Goal: Task Accomplishment & Management: Manage account settings

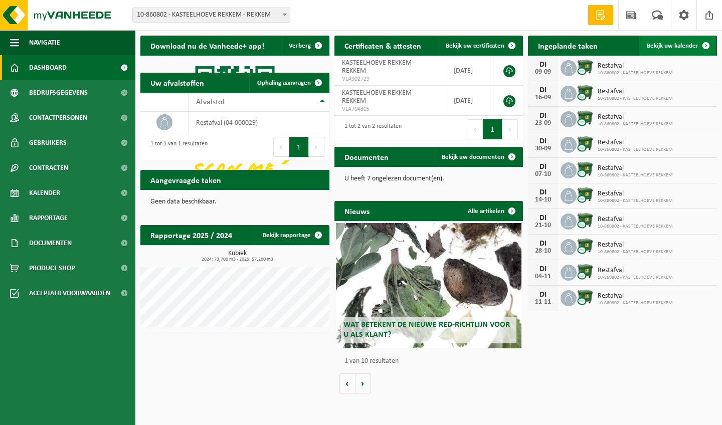
click at [680, 45] on span "Bekijk uw kalender" at bounding box center [673, 46] width 52 height 7
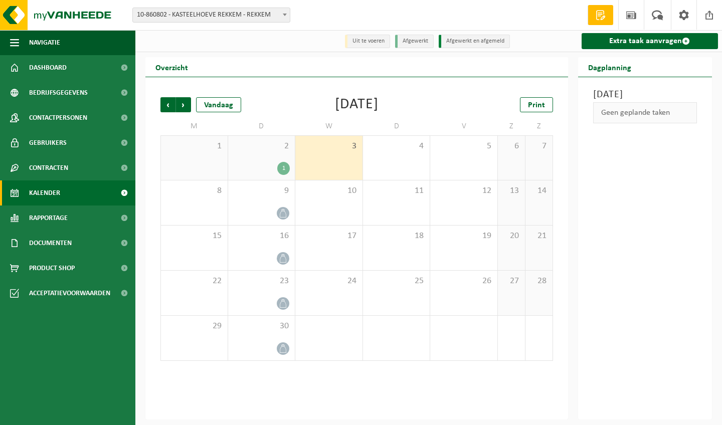
click at [270, 157] on div "2 1" at bounding box center [261, 158] width 67 height 44
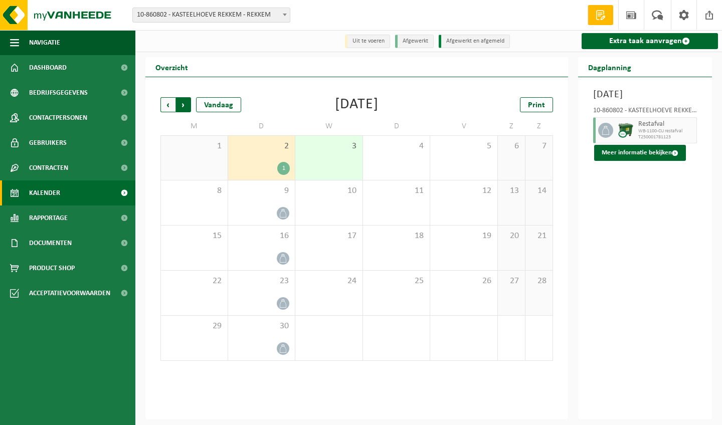
click at [164, 104] on span "Vorige" at bounding box center [167, 104] width 15 height 15
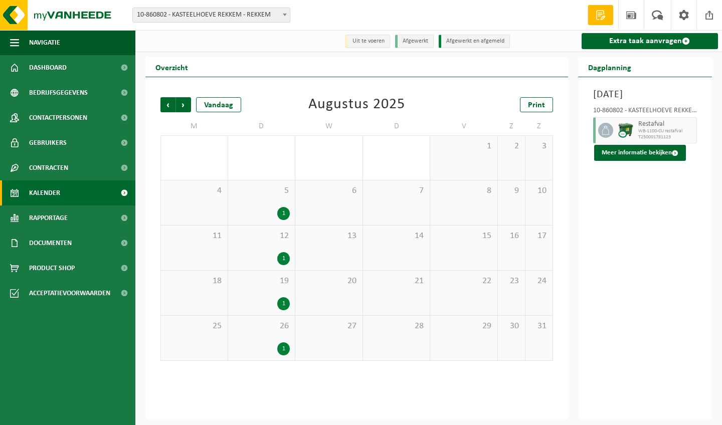
click at [273, 210] on div "1" at bounding box center [261, 213] width 57 height 13
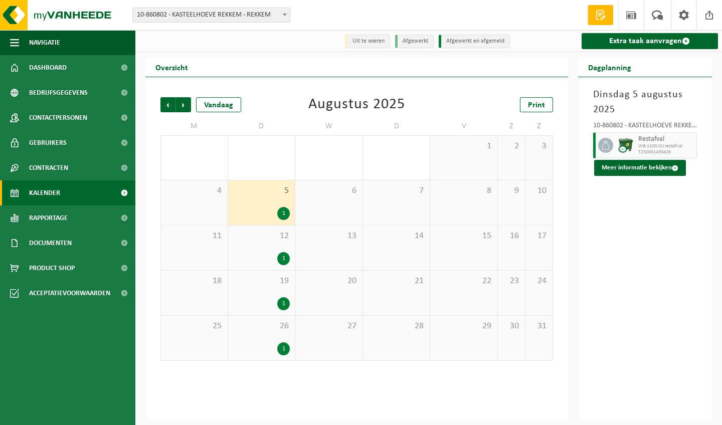
click at [653, 146] on span "WB-1100-CU restafval" at bounding box center [666, 146] width 56 height 6
click at [673, 166] on span at bounding box center [675, 168] width 7 height 7
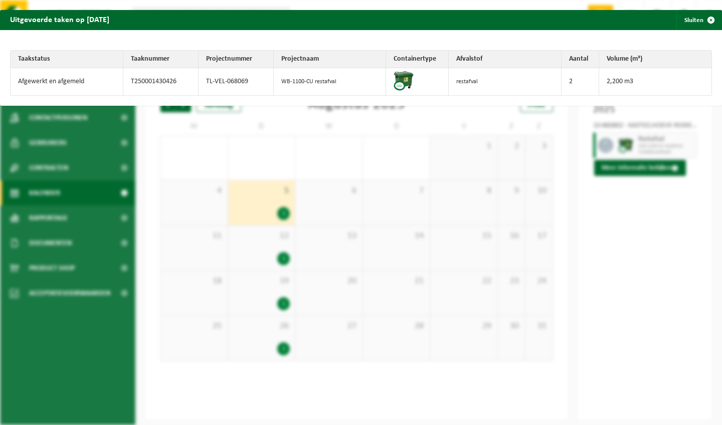
click at [626, 293] on div "Uitgevoerde taken op [DATE] Sluiten Taakstatus Taaknummer Projectnummer Project…" at bounding box center [361, 212] width 722 height 425
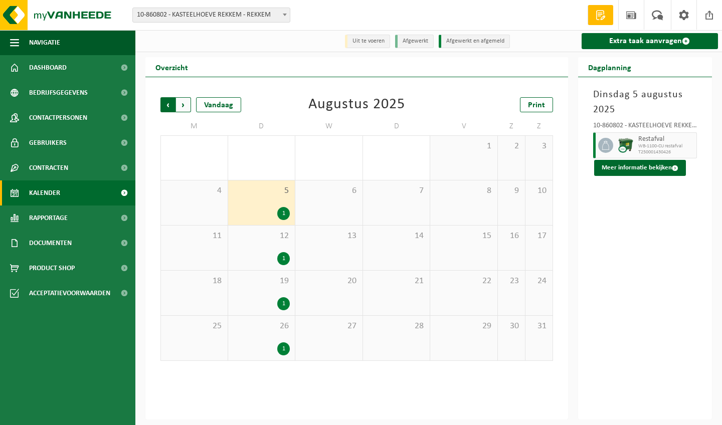
click at [184, 102] on span "Volgende" at bounding box center [183, 104] width 15 height 15
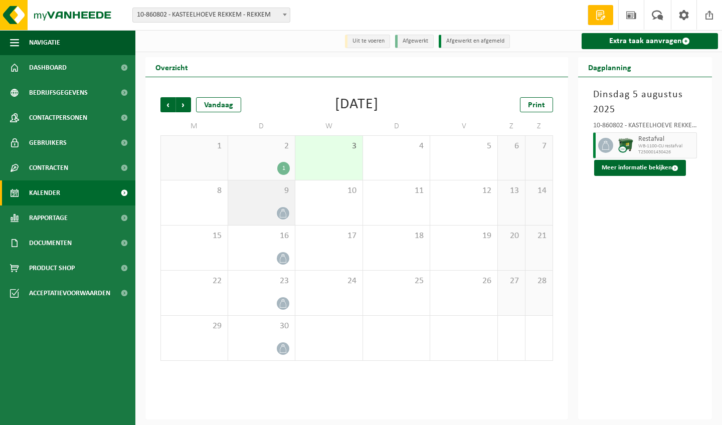
click at [259, 212] on div at bounding box center [261, 214] width 57 height 14
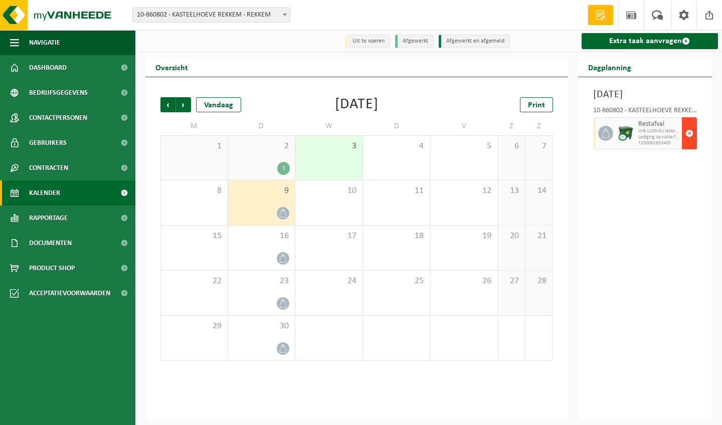
click at [691, 143] on span "button" at bounding box center [690, 133] width 8 height 20
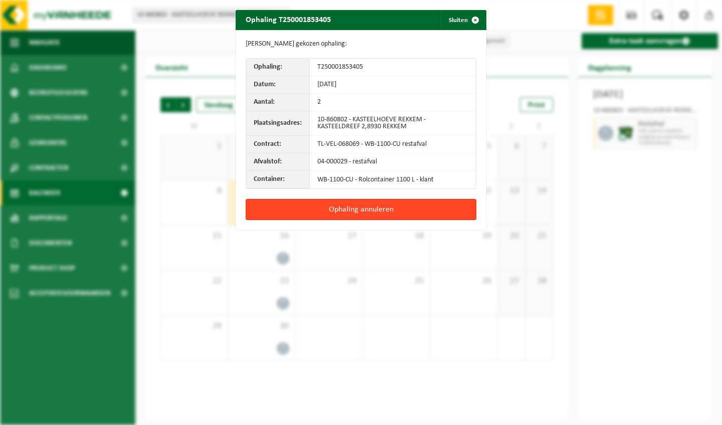
click at [363, 212] on button "Ophaling annuleren" at bounding box center [361, 209] width 231 height 21
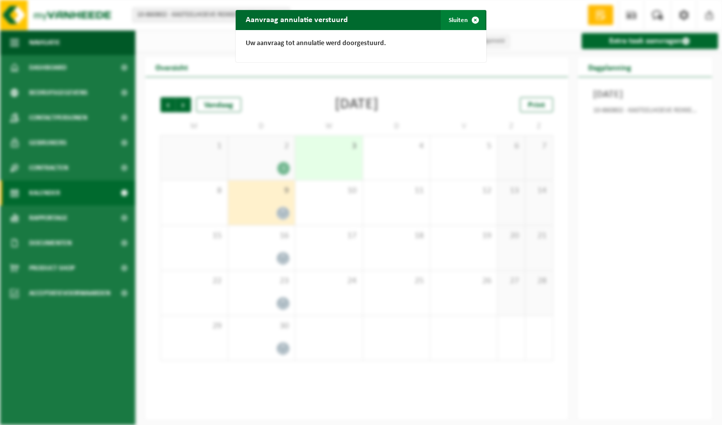
click at [477, 16] on span "button" at bounding box center [475, 20] width 20 height 20
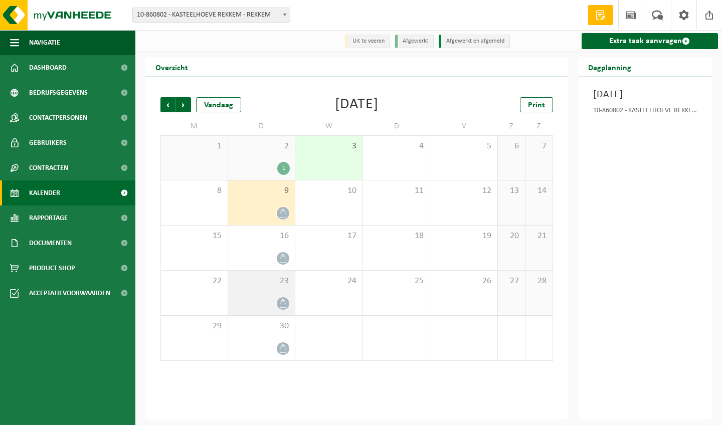
click at [269, 287] on span "23" at bounding box center [261, 281] width 57 height 11
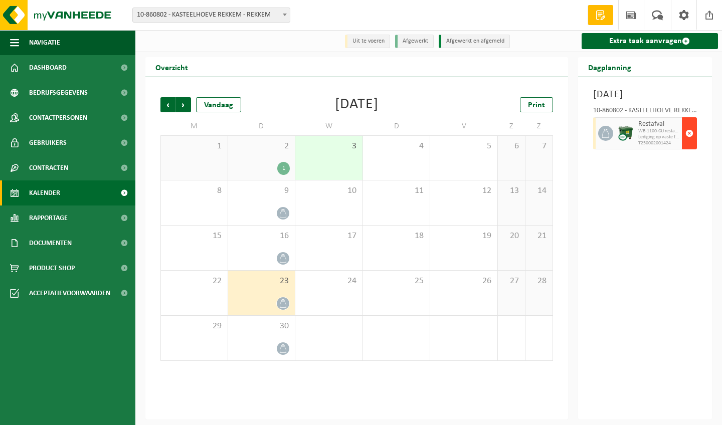
click at [692, 143] on span "button" at bounding box center [690, 133] width 8 height 20
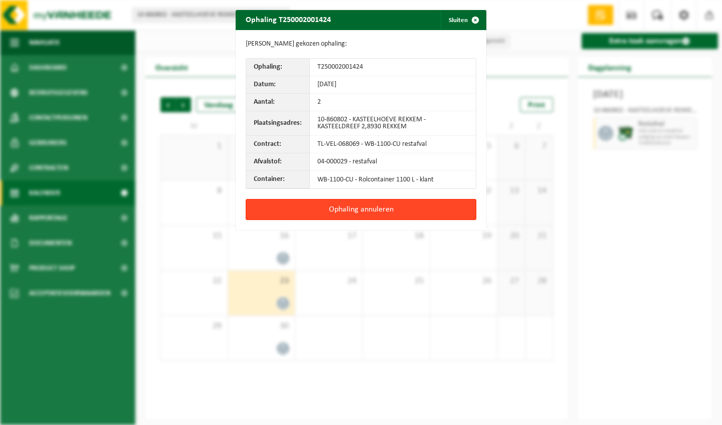
click at [374, 206] on button "Ophaling annuleren" at bounding box center [361, 209] width 231 height 21
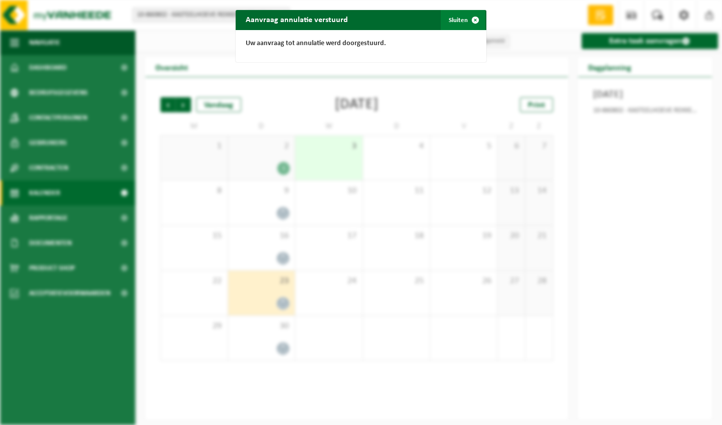
click at [475, 18] on span "button" at bounding box center [475, 20] width 20 height 20
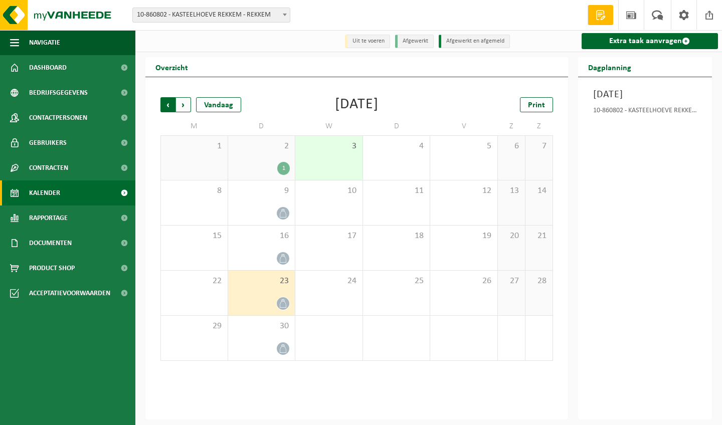
click at [179, 101] on span "Volgende" at bounding box center [183, 104] width 15 height 15
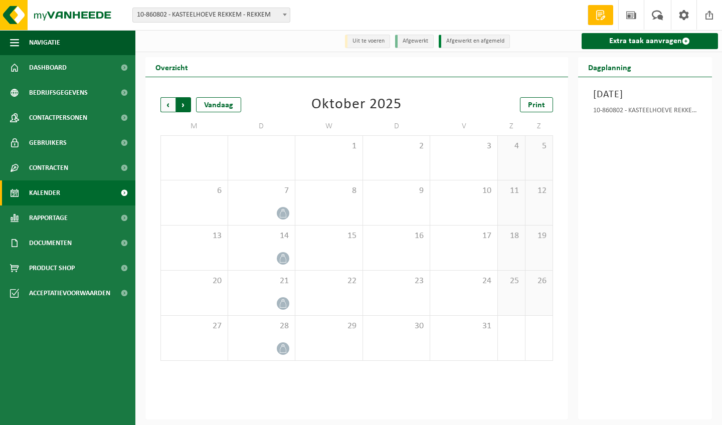
click at [167, 106] on span "Vorige" at bounding box center [167, 104] width 15 height 15
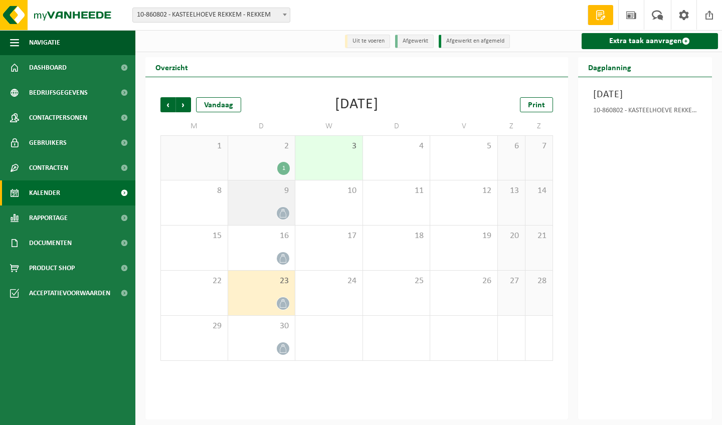
click at [259, 199] on div "9" at bounding box center [261, 203] width 67 height 45
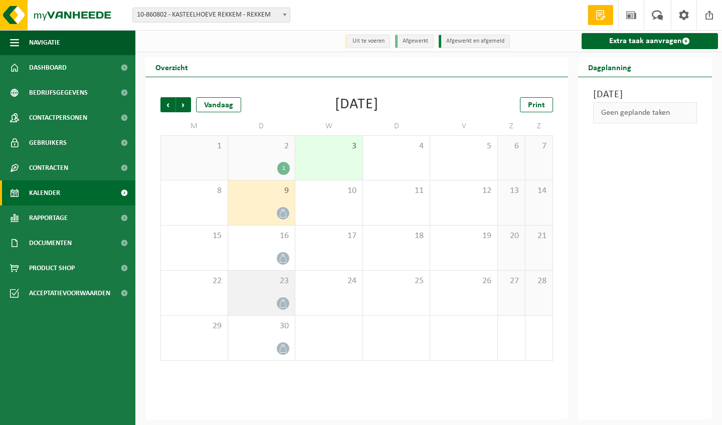
click at [267, 294] on div "23" at bounding box center [261, 293] width 67 height 45
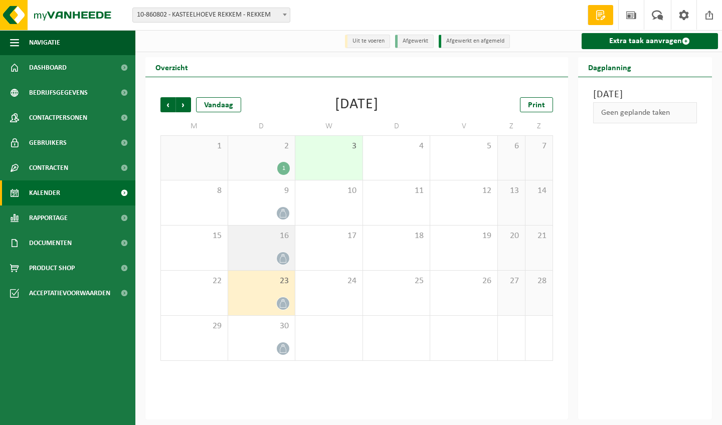
click at [266, 246] on div "16" at bounding box center [261, 248] width 67 height 45
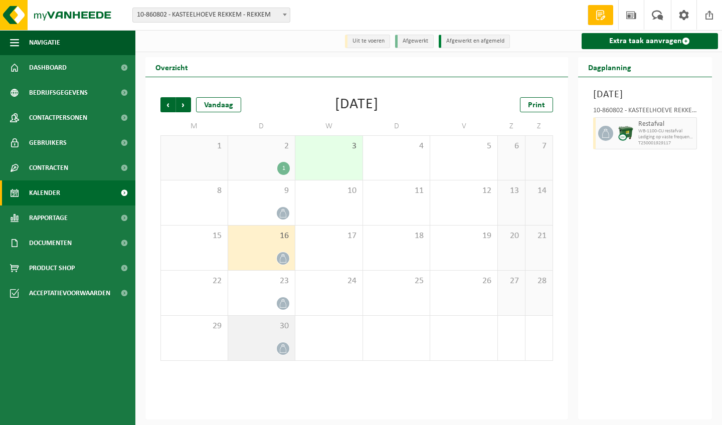
click at [261, 333] on div "30" at bounding box center [261, 338] width 67 height 45
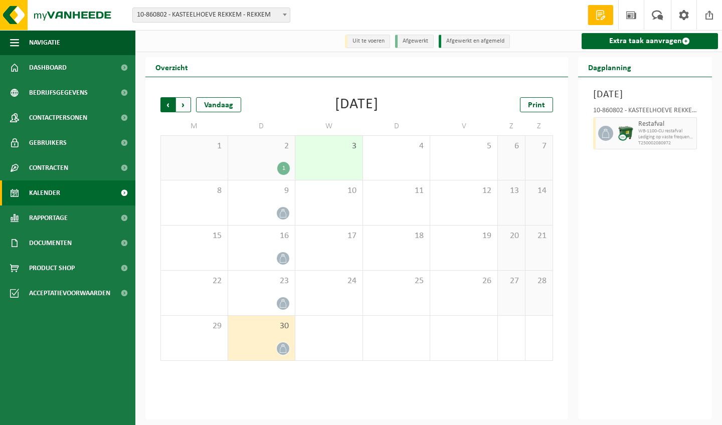
click at [183, 104] on span "Volgende" at bounding box center [183, 104] width 15 height 15
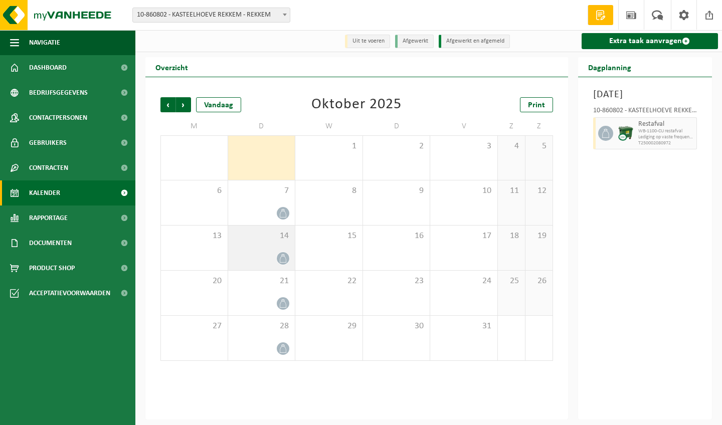
click at [254, 253] on div at bounding box center [261, 259] width 57 height 14
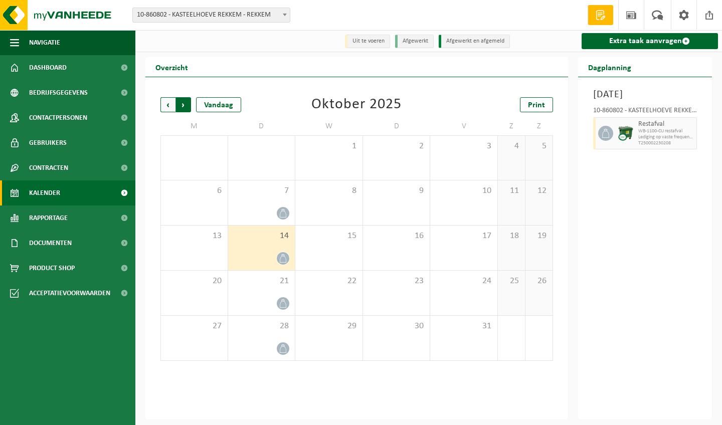
click at [162, 99] on span "Vorige" at bounding box center [167, 104] width 15 height 15
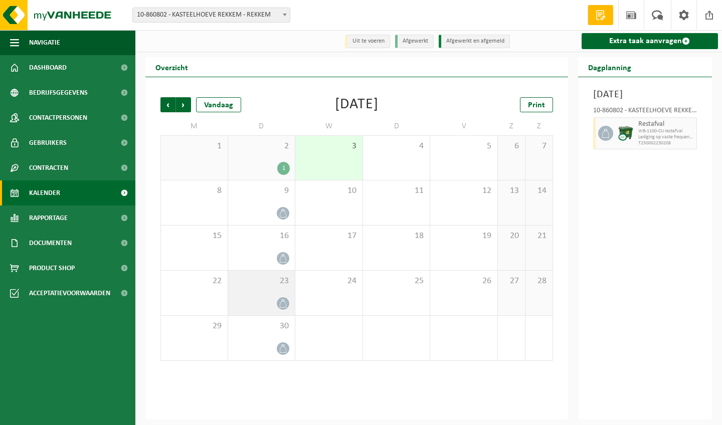
click at [269, 292] on div "23" at bounding box center [261, 293] width 67 height 45
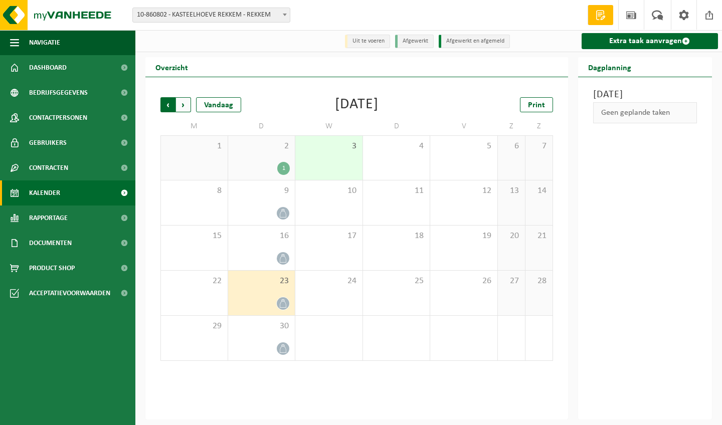
click at [184, 105] on span "Volgende" at bounding box center [183, 104] width 15 height 15
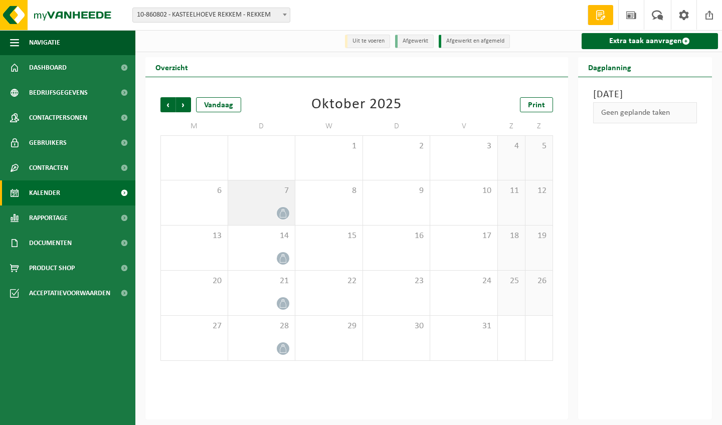
click at [268, 207] on div at bounding box center [261, 214] width 57 height 14
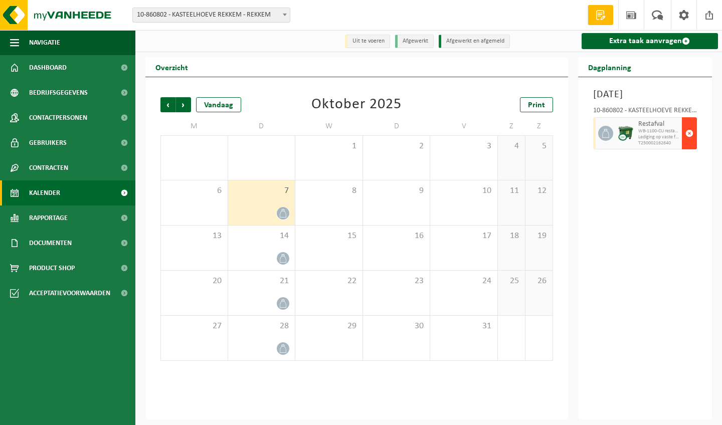
click at [689, 143] on span "button" at bounding box center [690, 133] width 8 height 20
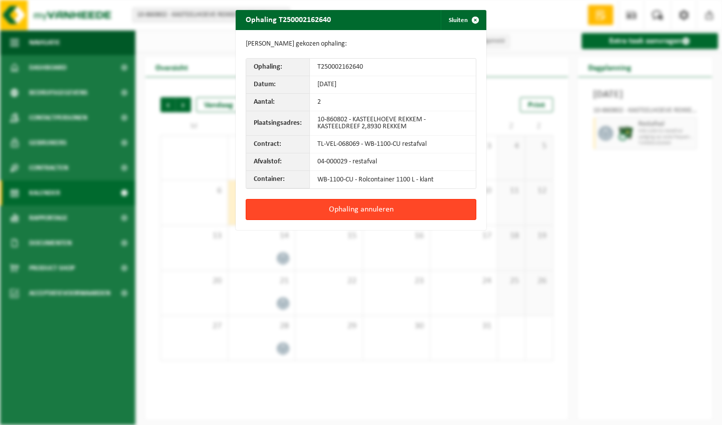
click at [416, 205] on button "Ophaling annuleren" at bounding box center [361, 209] width 231 height 21
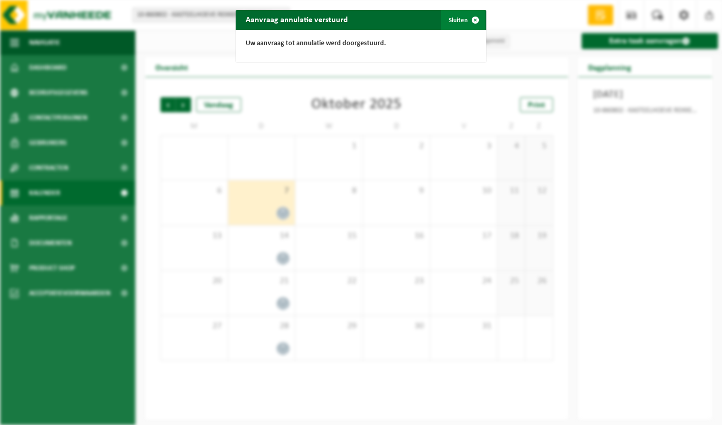
click at [474, 17] on span "button" at bounding box center [475, 20] width 20 height 20
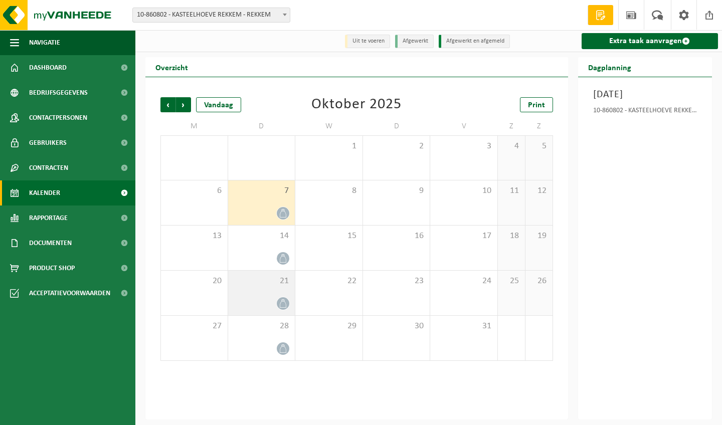
click at [268, 287] on div "21" at bounding box center [261, 293] width 67 height 45
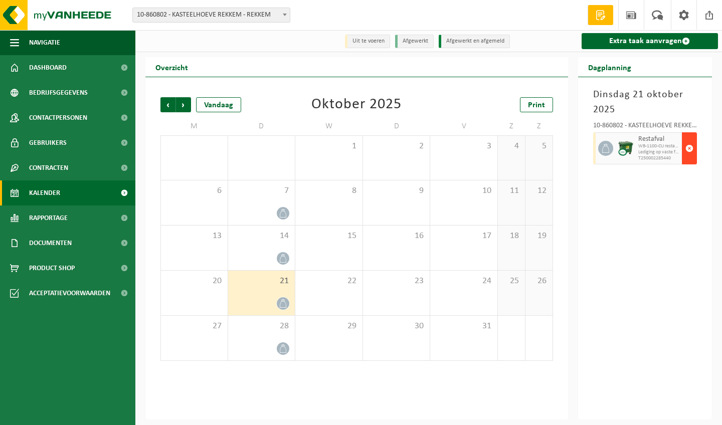
click at [689, 148] on span "button" at bounding box center [690, 148] width 8 height 20
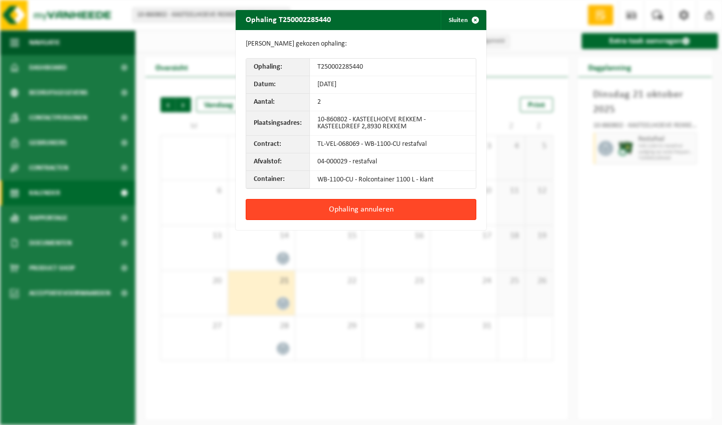
click at [427, 210] on button "Ophaling annuleren" at bounding box center [361, 209] width 231 height 21
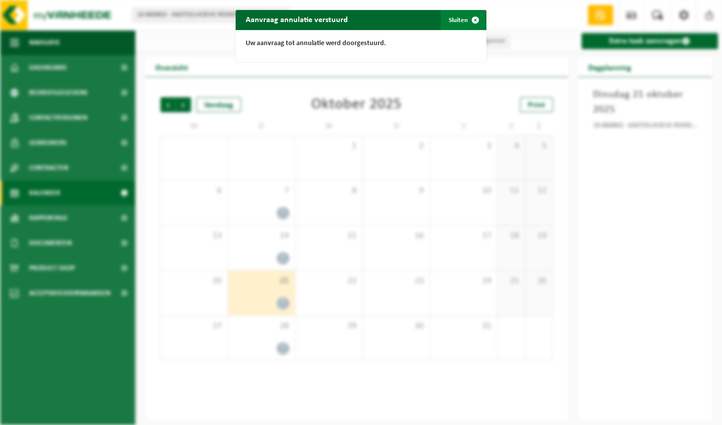
click at [474, 18] on span "button" at bounding box center [475, 20] width 20 height 20
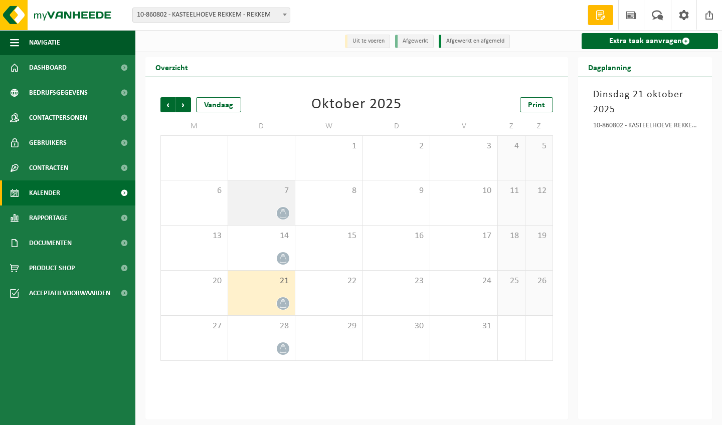
click at [266, 201] on div "7" at bounding box center [261, 203] width 67 height 45
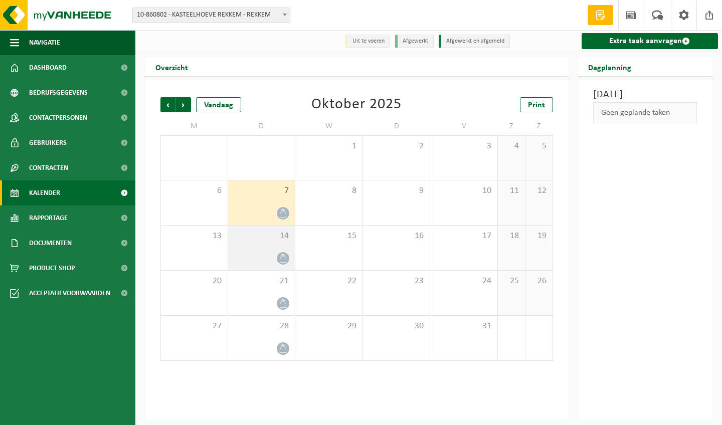
click at [263, 244] on div "14" at bounding box center [261, 248] width 67 height 45
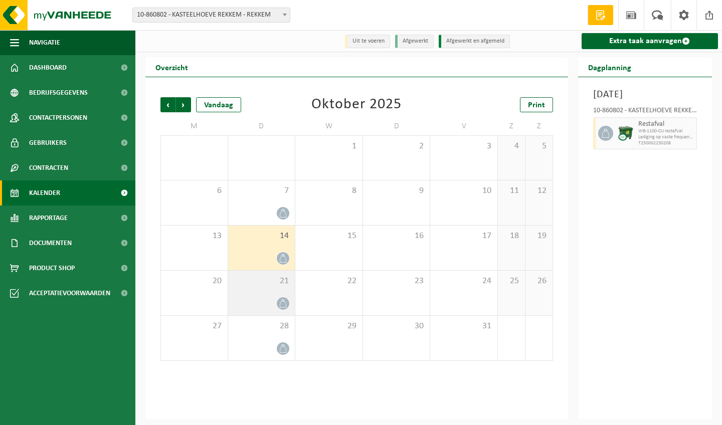
click at [255, 303] on div at bounding box center [261, 304] width 57 height 14
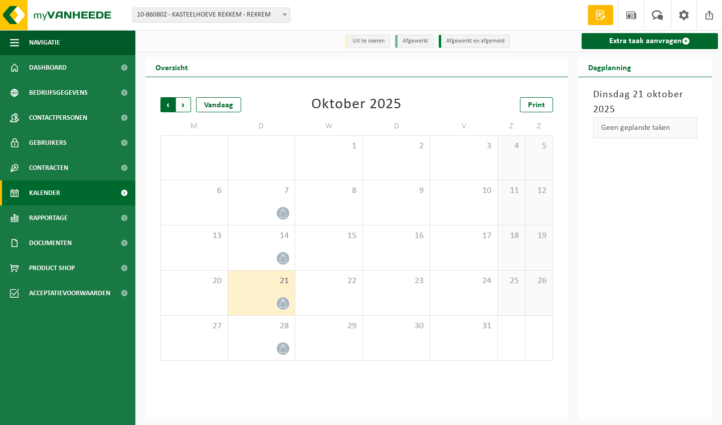
click at [183, 103] on span "Volgende" at bounding box center [183, 104] width 15 height 15
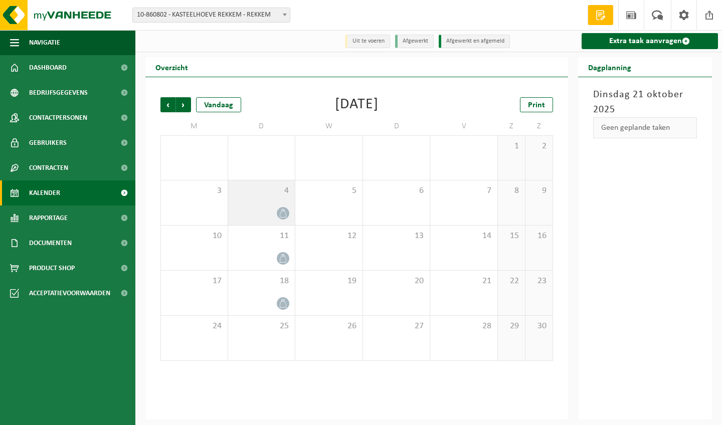
click at [280, 209] on span at bounding box center [283, 213] width 13 height 13
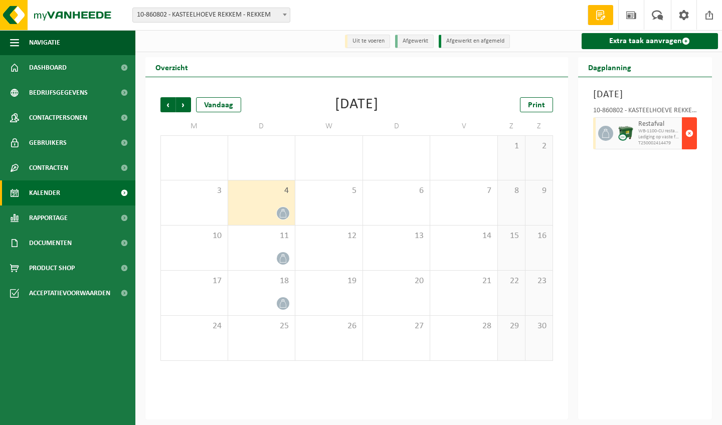
click at [688, 143] on span "button" at bounding box center [690, 133] width 8 height 20
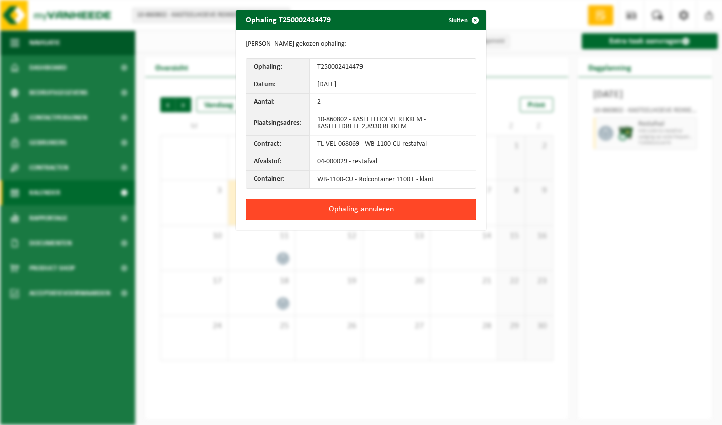
click at [449, 206] on button "Ophaling annuleren" at bounding box center [361, 209] width 231 height 21
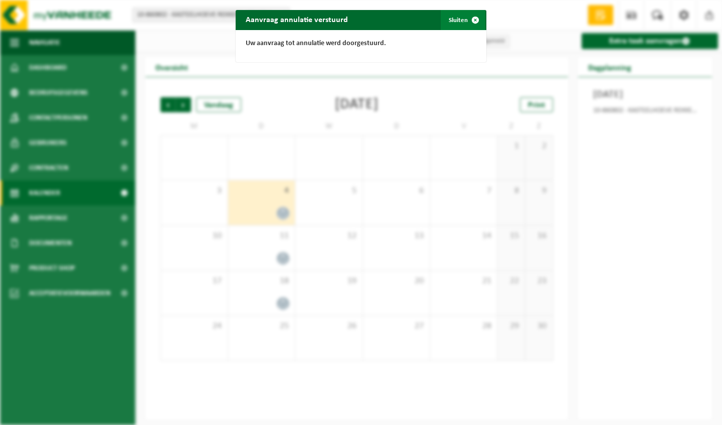
click at [477, 21] on span "button" at bounding box center [475, 20] width 20 height 20
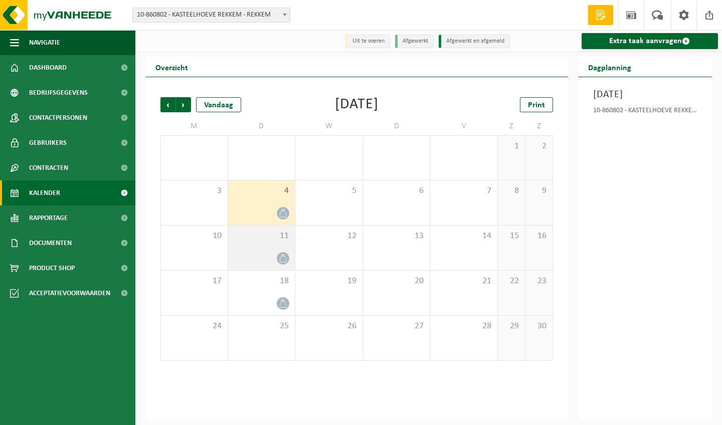
click at [270, 252] on div at bounding box center [261, 259] width 57 height 14
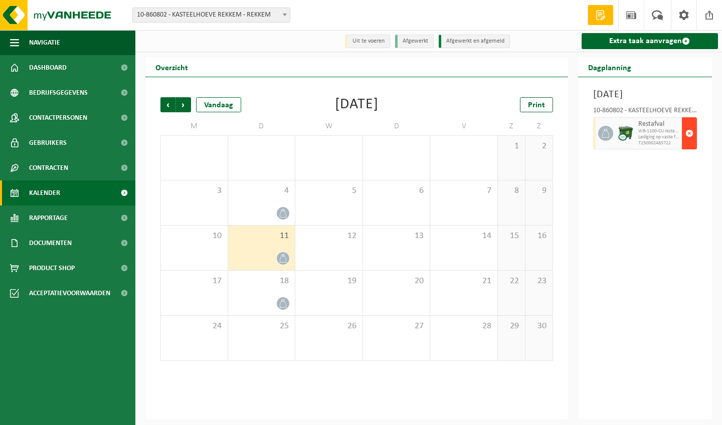
click at [690, 143] on span "button" at bounding box center [690, 133] width 8 height 20
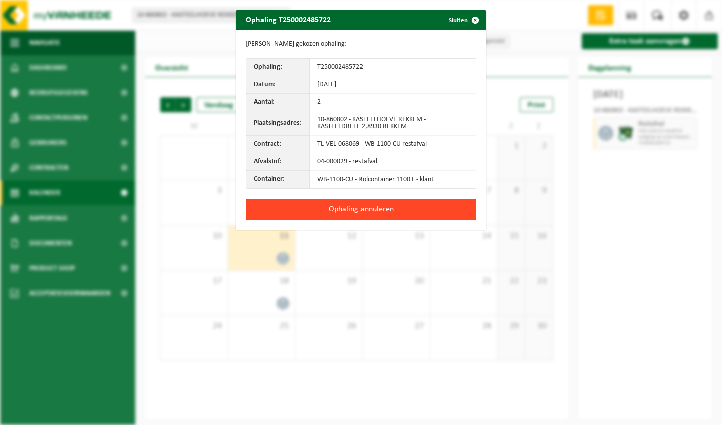
click at [418, 208] on button "Ophaling annuleren" at bounding box center [361, 209] width 231 height 21
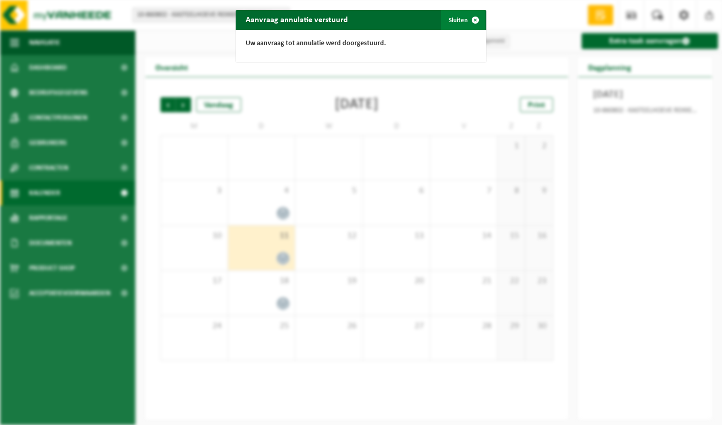
click at [473, 18] on span "button" at bounding box center [475, 20] width 20 height 20
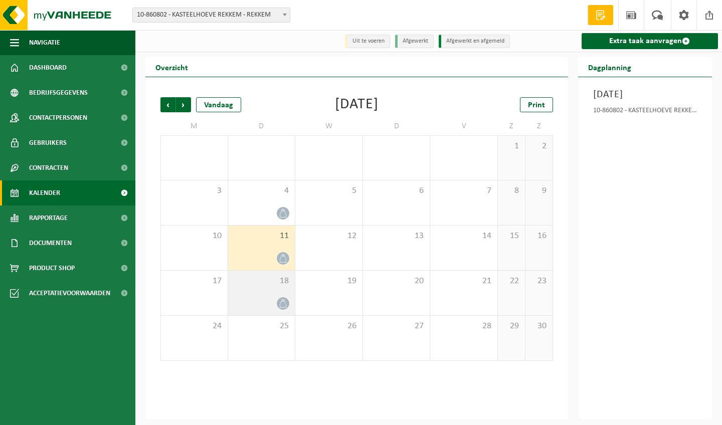
click at [267, 289] on div "18" at bounding box center [261, 293] width 67 height 45
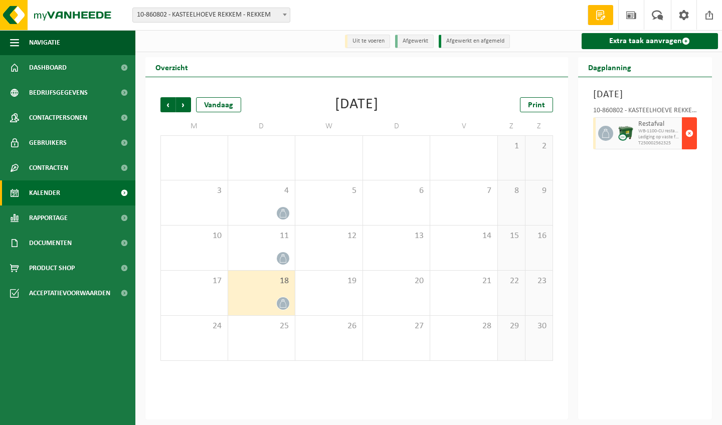
click at [689, 143] on span "button" at bounding box center [690, 133] width 8 height 20
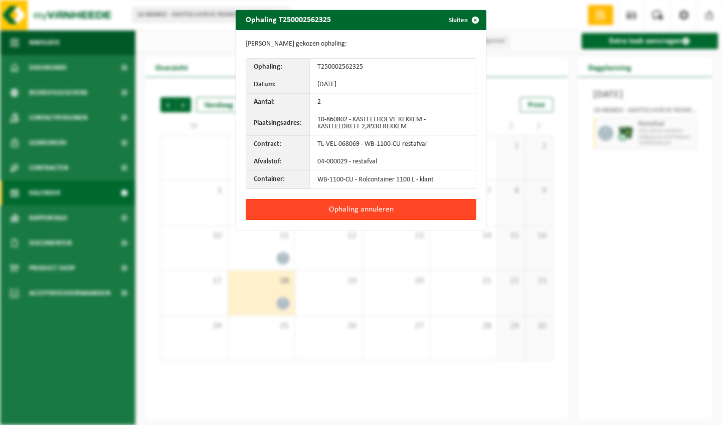
click at [385, 210] on button "Ophaling annuleren" at bounding box center [361, 209] width 231 height 21
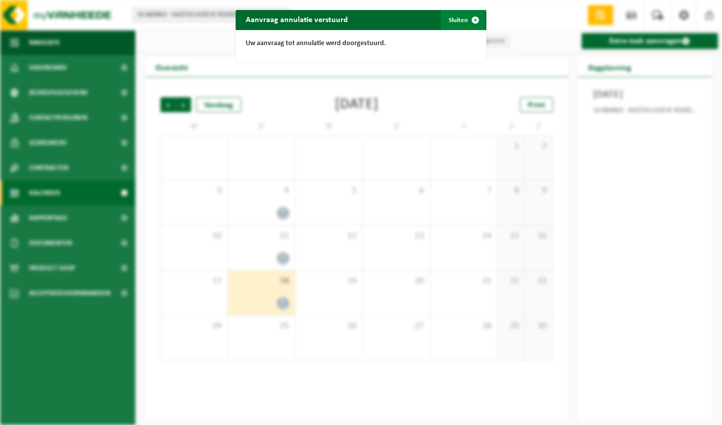
click at [475, 19] on span "button" at bounding box center [475, 20] width 20 height 20
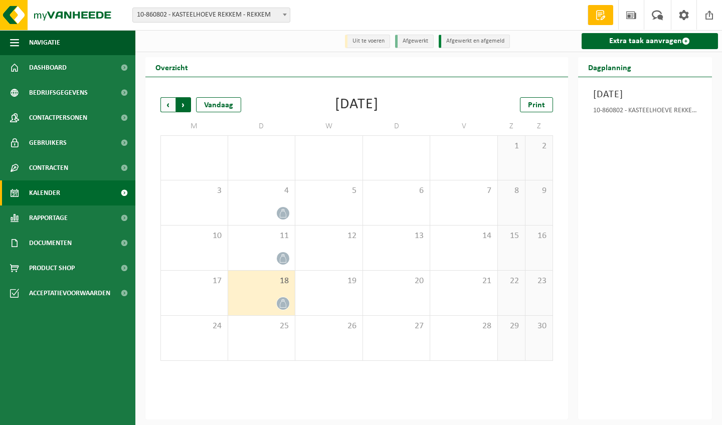
click at [165, 103] on span "Vorige" at bounding box center [167, 104] width 15 height 15
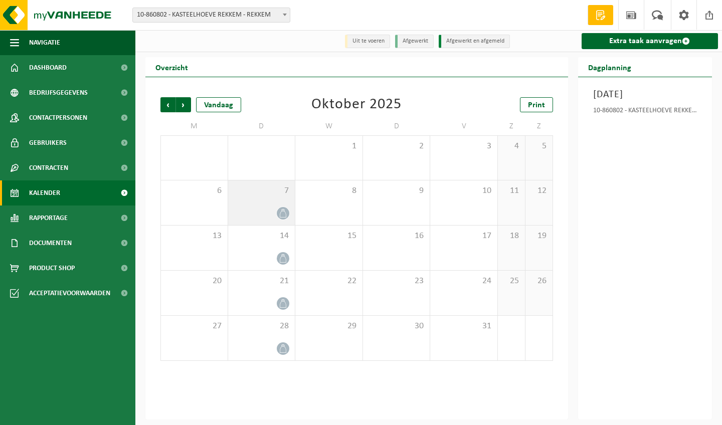
click at [272, 208] on div at bounding box center [261, 214] width 57 height 14
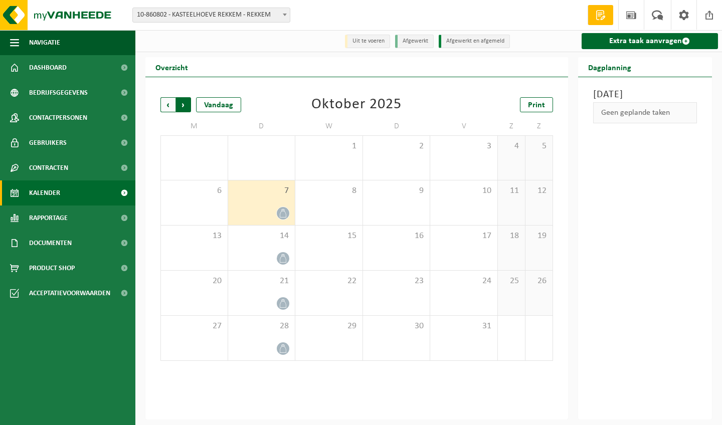
click at [165, 106] on span "Vorige" at bounding box center [167, 104] width 15 height 15
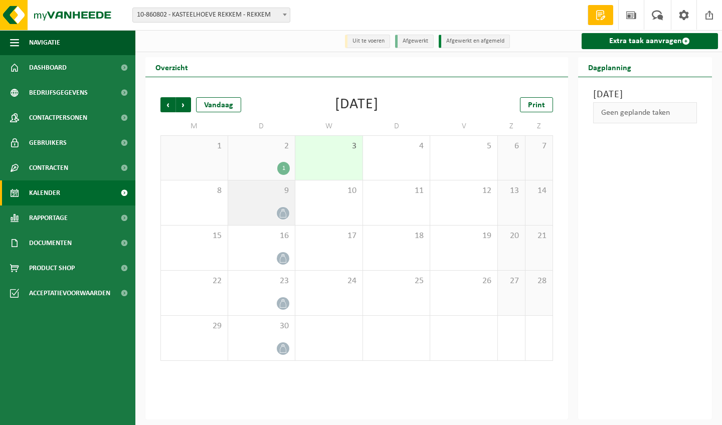
click at [255, 209] on div at bounding box center [261, 214] width 57 height 14
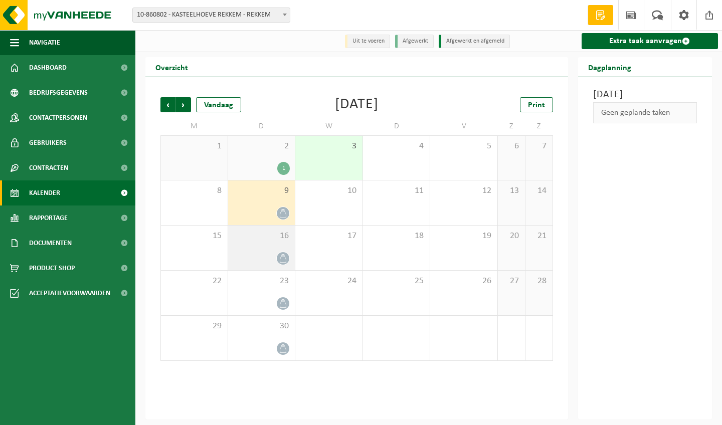
click at [260, 254] on div at bounding box center [261, 259] width 57 height 14
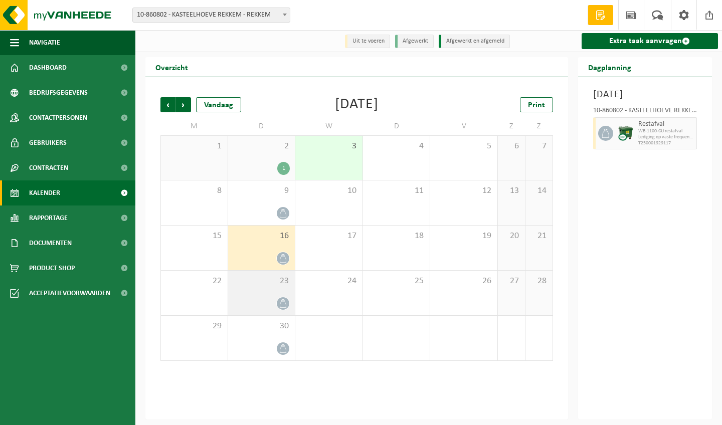
click at [255, 296] on div "23" at bounding box center [261, 293] width 67 height 45
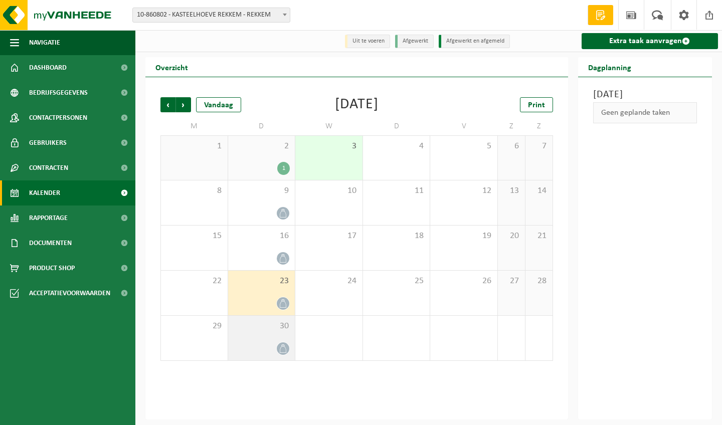
click at [250, 331] on span "30" at bounding box center [261, 326] width 57 height 11
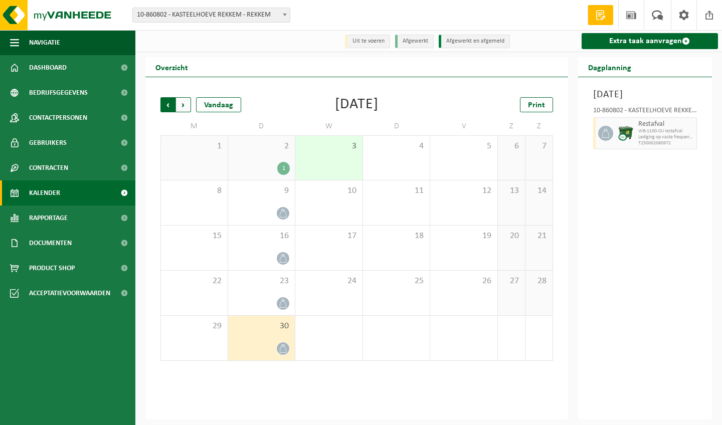
click at [185, 101] on span "Volgende" at bounding box center [183, 104] width 15 height 15
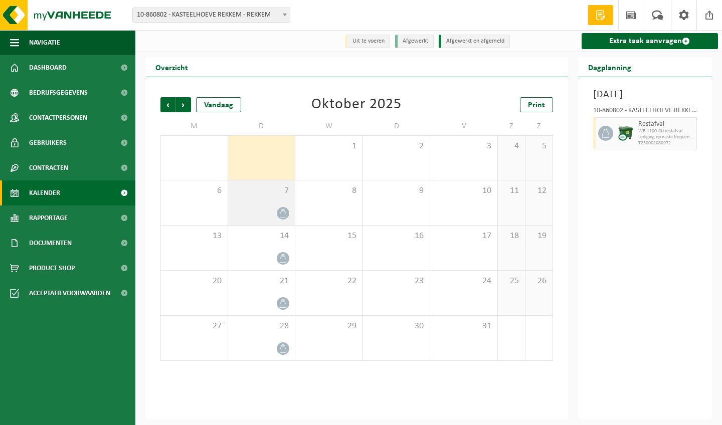
click at [257, 200] on div "7" at bounding box center [261, 203] width 67 height 45
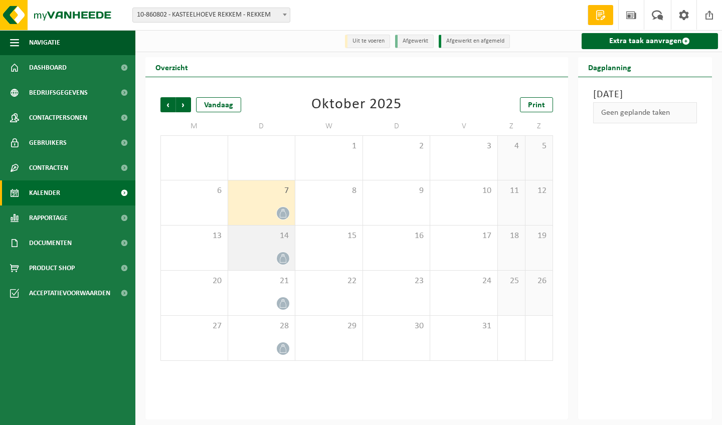
click at [255, 256] on div at bounding box center [261, 259] width 57 height 14
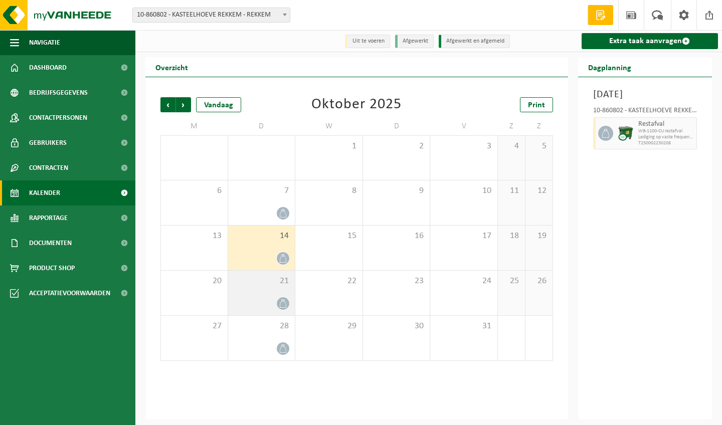
click at [248, 304] on div at bounding box center [261, 304] width 57 height 14
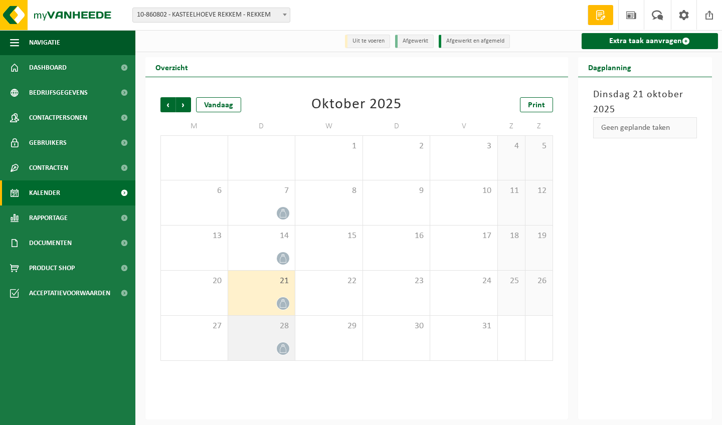
click at [245, 343] on div at bounding box center [261, 349] width 57 height 14
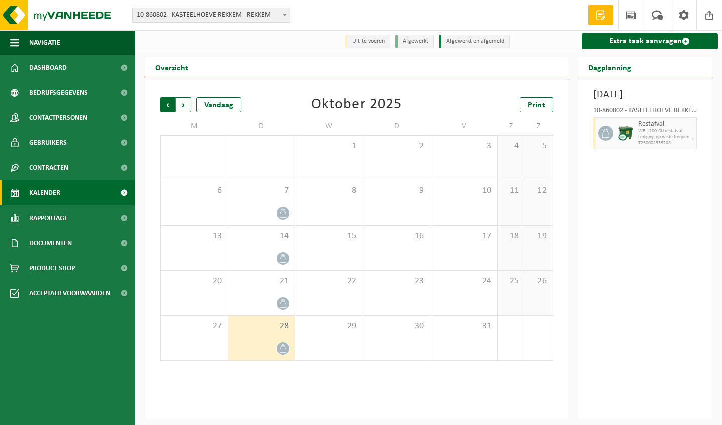
click at [185, 100] on span "Volgende" at bounding box center [183, 104] width 15 height 15
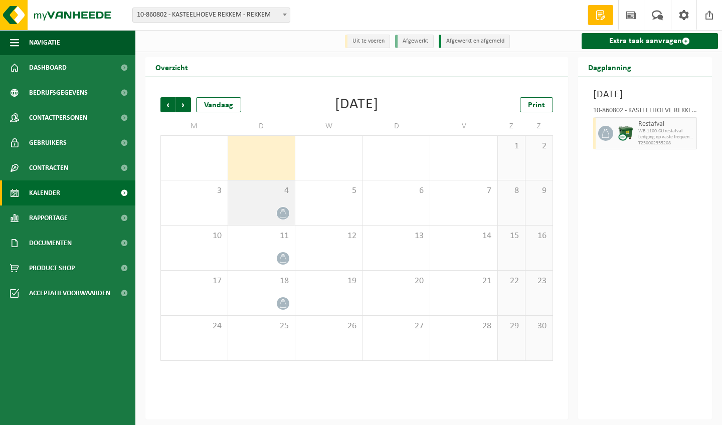
click at [257, 207] on div at bounding box center [261, 214] width 57 height 14
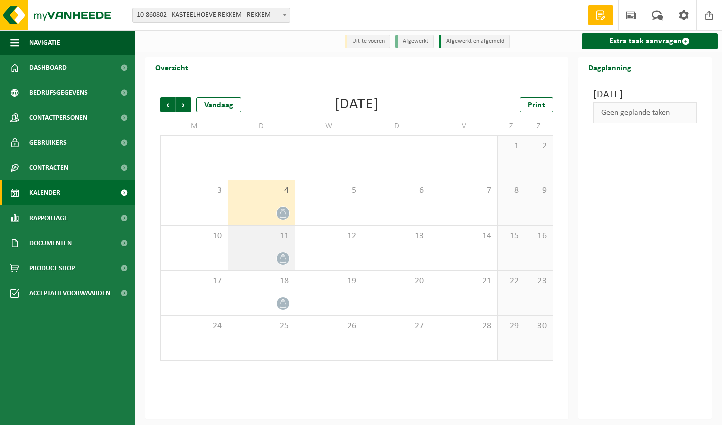
click at [254, 241] on span "11" at bounding box center [261, 236] width 57 height 11
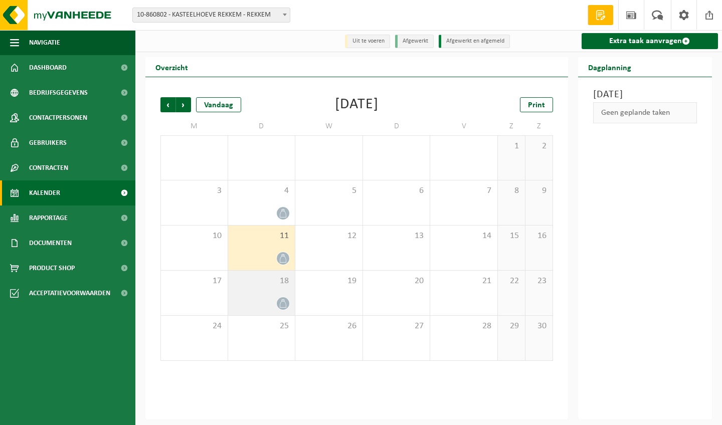
click at [254, 300] on div at bounding box center [261, 304] width 57 height 14
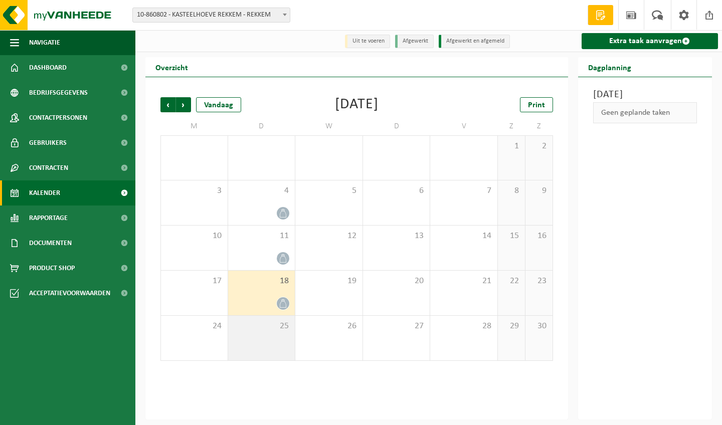
click at [251, 345] on div "25" at bounding box center [261, 338] width 67 height 45
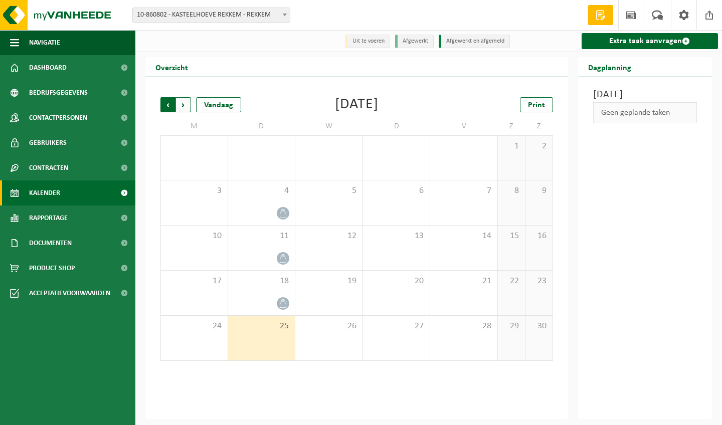
click at [185, 104] on span "Volgende" at bounding box center [183, 104] width 15 height 15
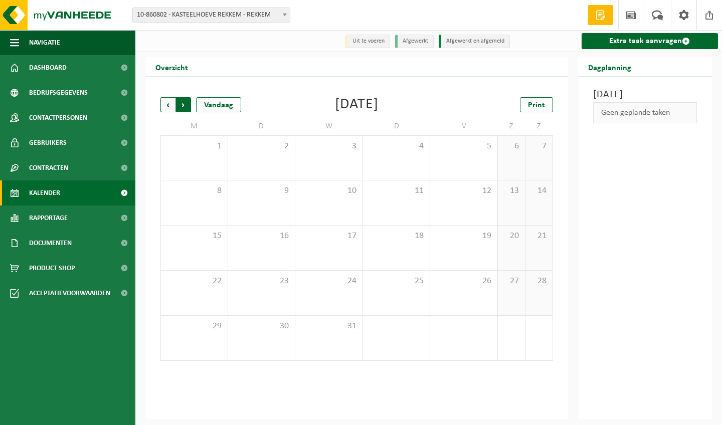
click at [164, 105] on span "Vorige" at bounding box center [167, 104] width 15 height 15
